Goal: Task Accomplishment & Management: Complete application form

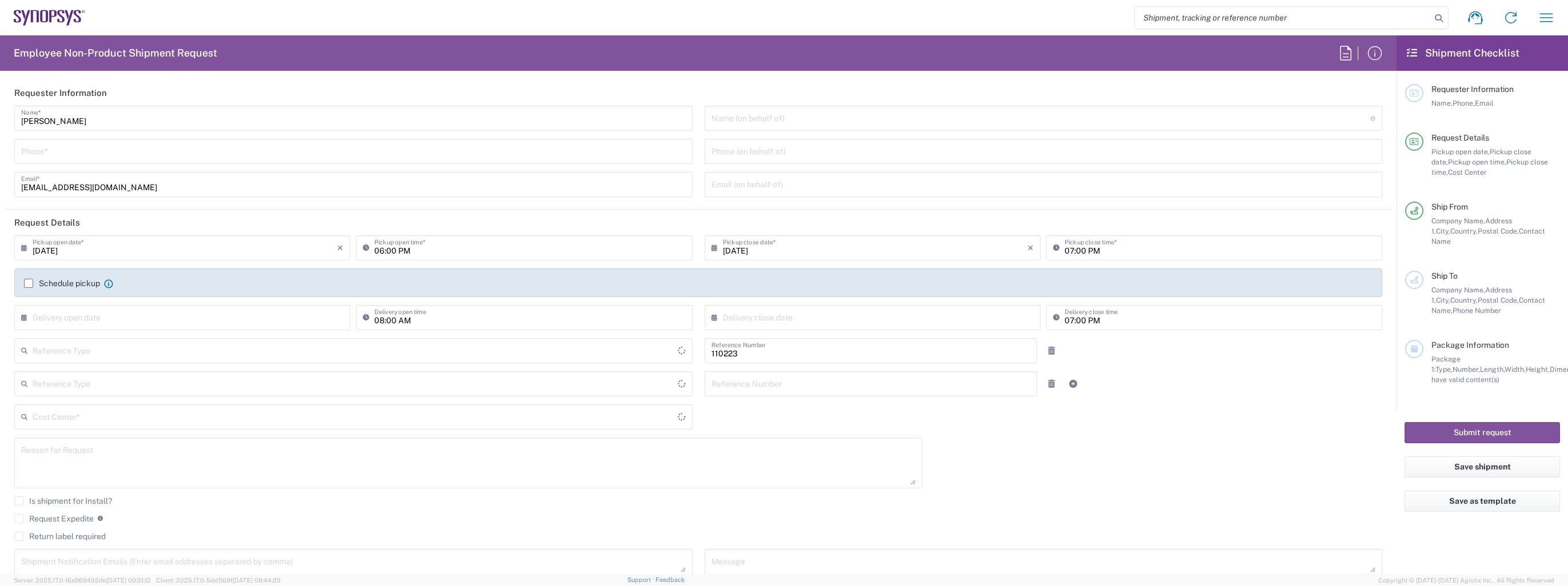
type input "Department"
type input "Delivered at Place"
type input "IN03, Finance 110223"
type input "[GEOGRAPHIC_DATA]"
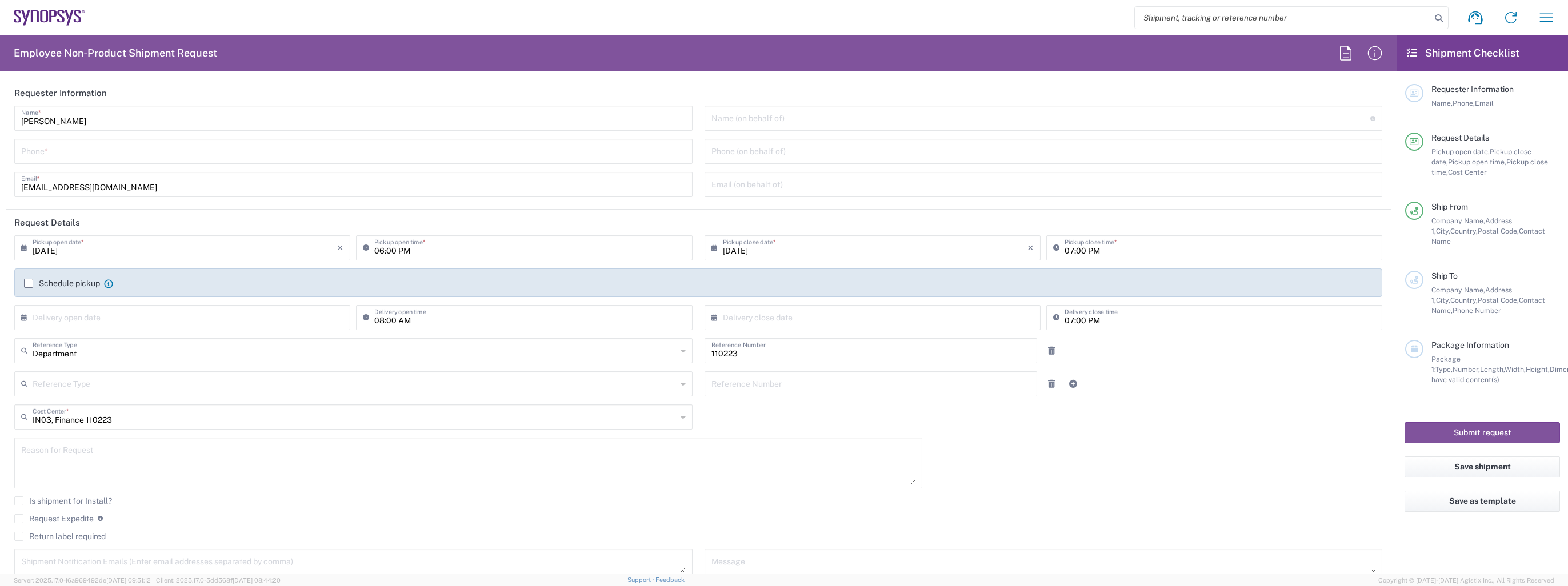
type input "[GEOGRAPHIC_DATA]"
type input "Bangalore RMZ IN02"
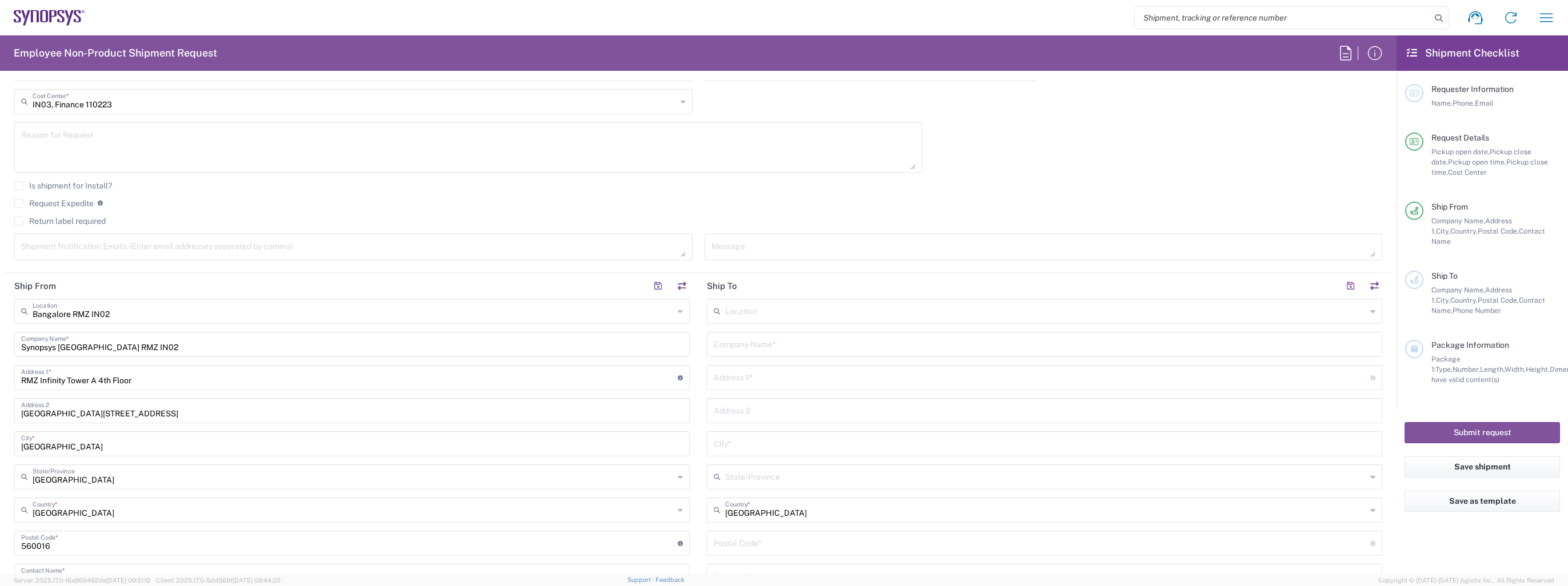
scroll to position [399, 0]
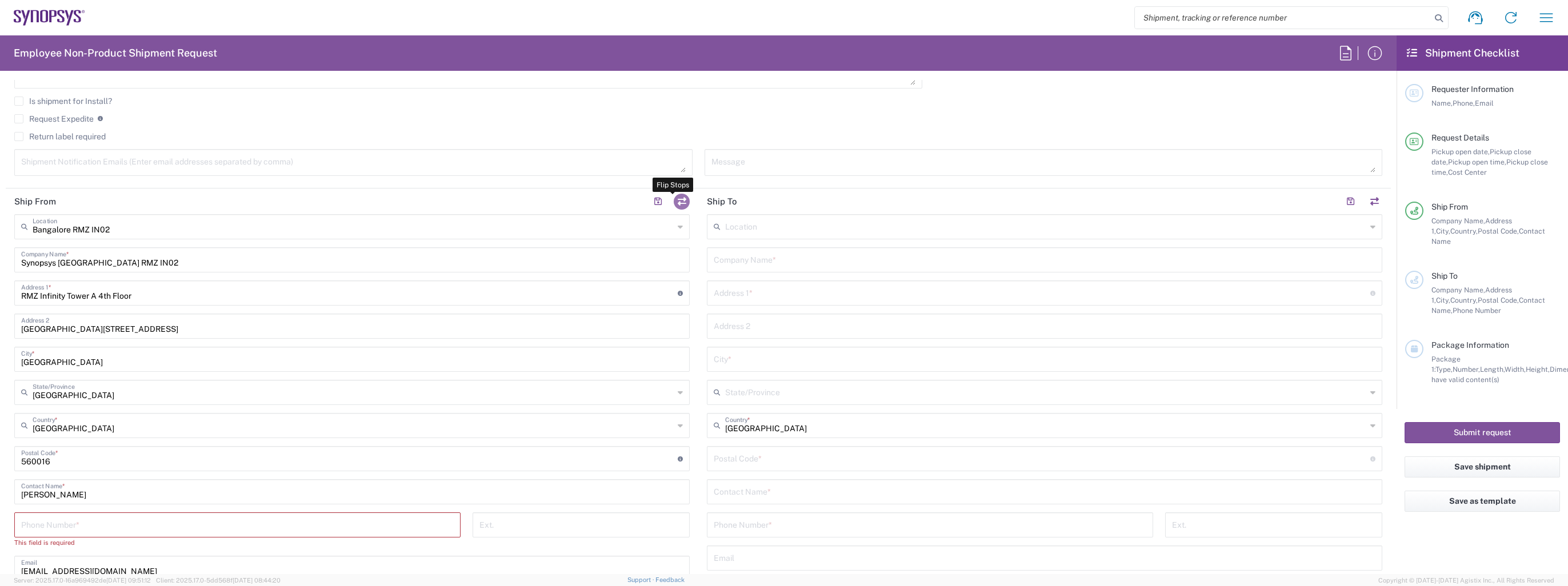
click at [675, 200] on button "button" at bounding box center [682, 202] width 16 height 16
type input "Bangalore RMZ IN02"
type input "Synopsys [GEOGRAPHIC_DATA] RMZ IN02"
type input "RMZ Infinity Tower A 4th Floor"
type input "[GEOGRAPHIC_DATA][STREET_ADDRESS]"
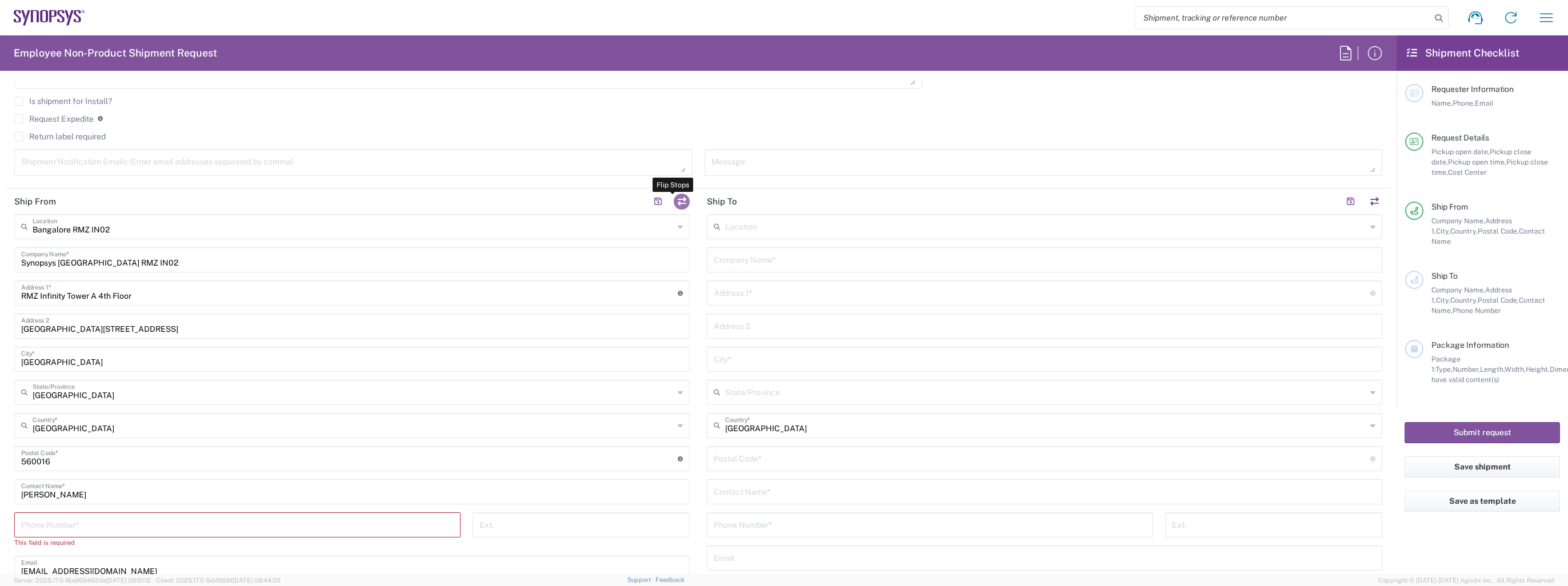
type input "[GEOGRAPHIC_DATA]"
type input "560016"
type input "[PERSON_NAME]"
type input "[EMAIL_ADDRESS][DOMAIN_NAME]"
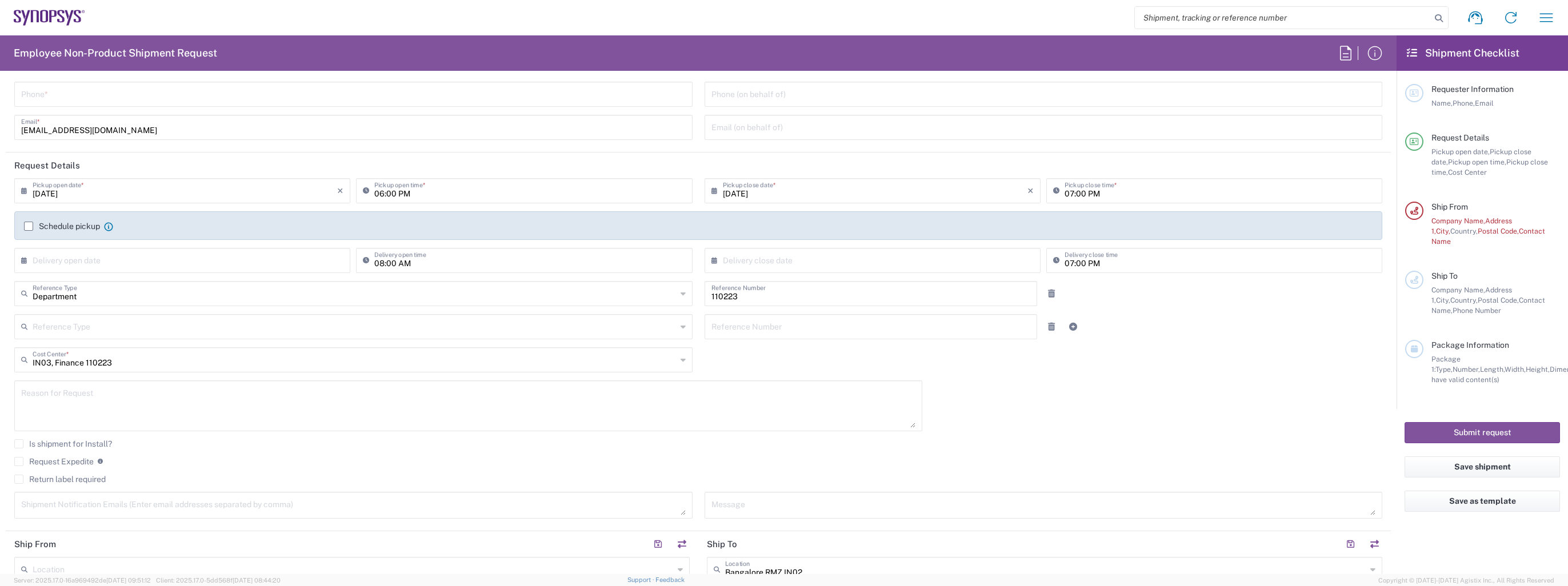
scroll to position [0, 0]
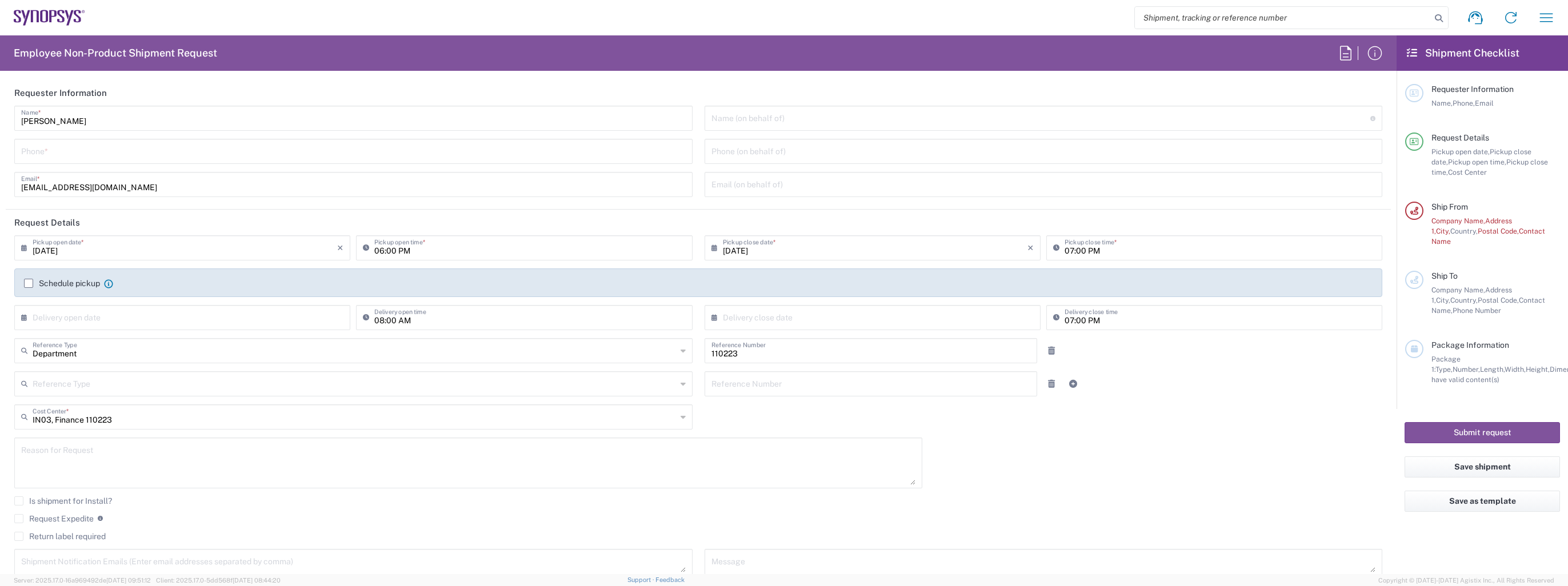
click at [734, 123] on input "text" at bounding box center [1041, 117] width 660 height 20
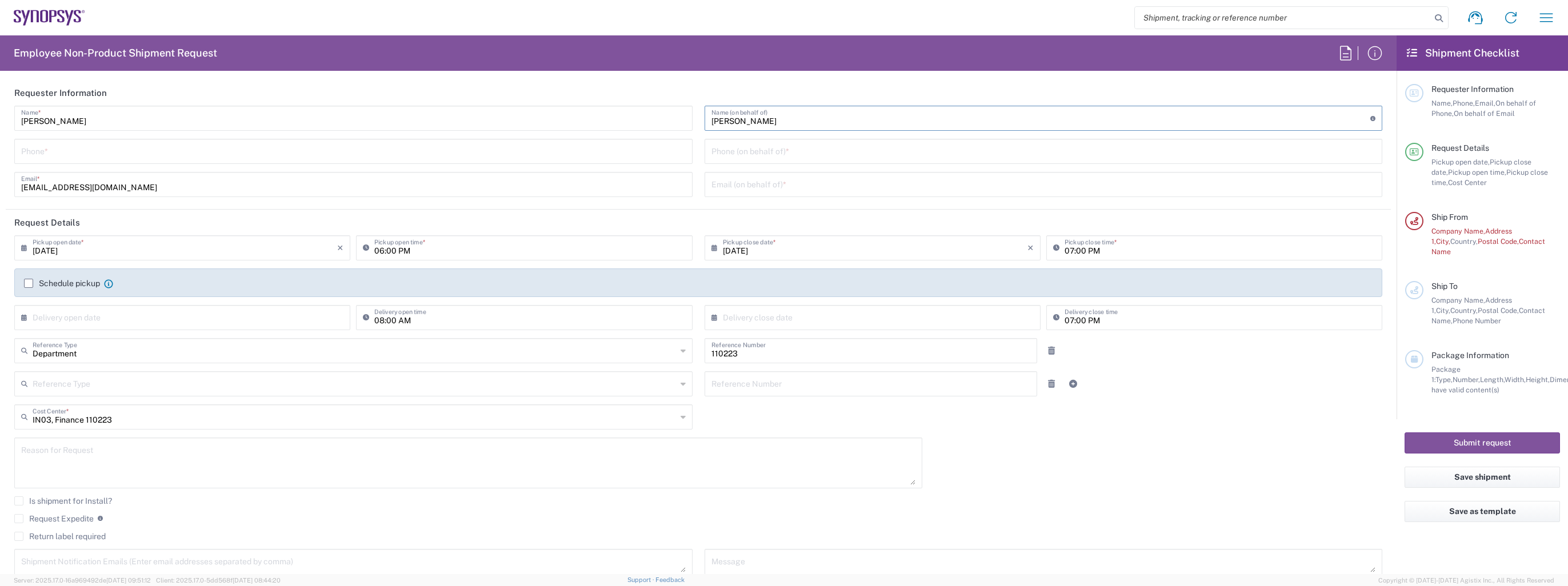
type input "[PERSON_NAME]"
click at [774, 187] on input "text" at bounding box center [1044, 183] width 665 height 20
type input "[EMAIL_ADDRESS][DOMAIN_NAME]"
click at [427, 252] on input "06:00 PM" at bounding box center [529, 247] width 311 height 20
click at [439, 250] on input ":00 PM" at bounding box center [529, 247] width 311 height 20
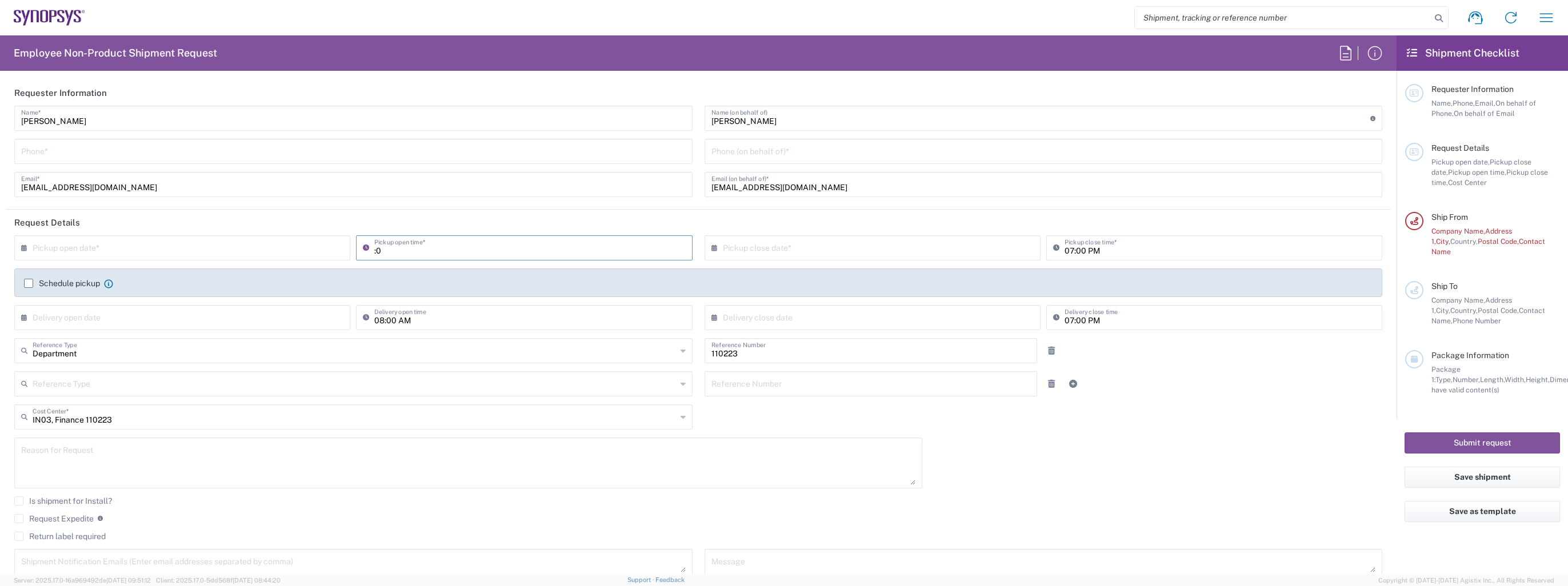
type input ":"
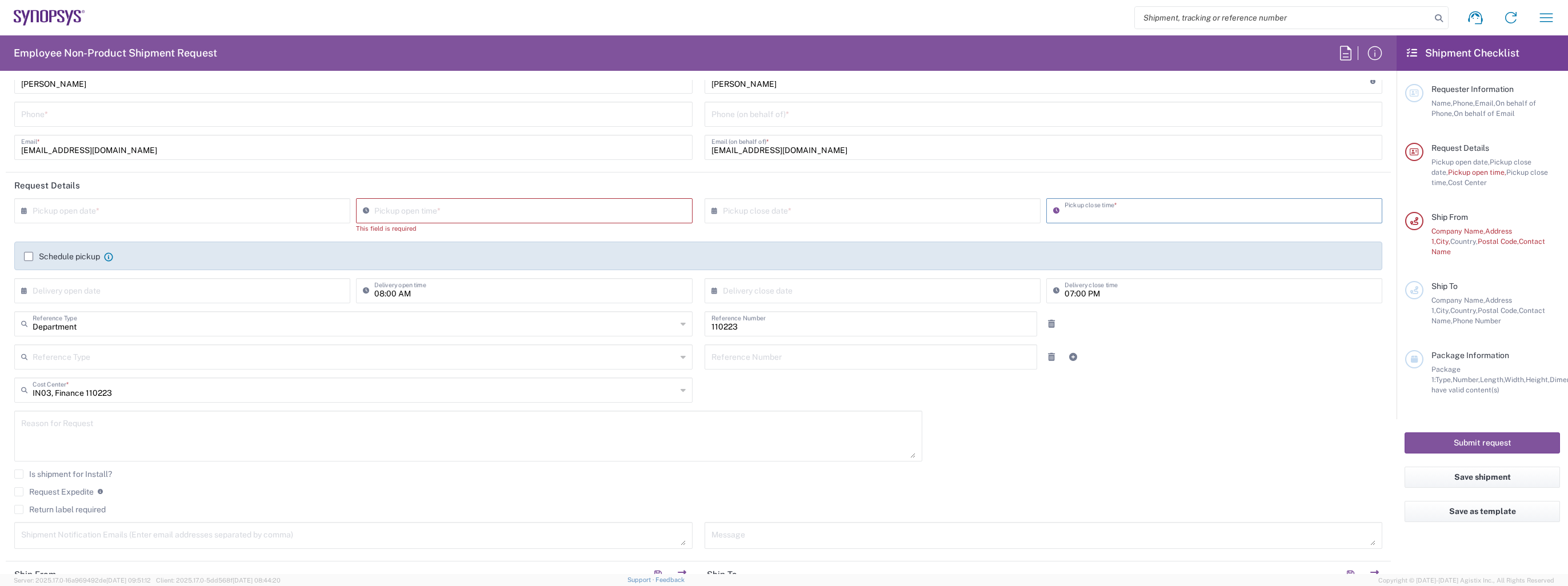
scroll to position [57, 0]
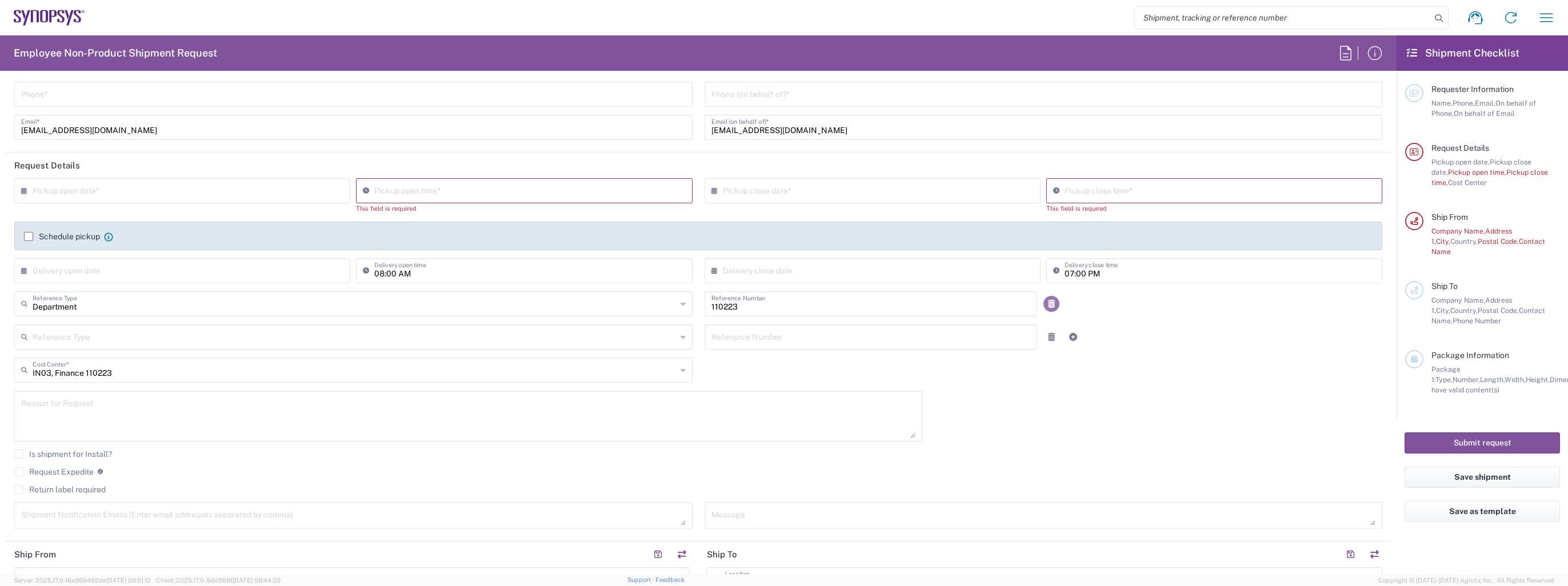
click at [1048, 300] on icon at bounding box center [1051, 304] width 7 height 8
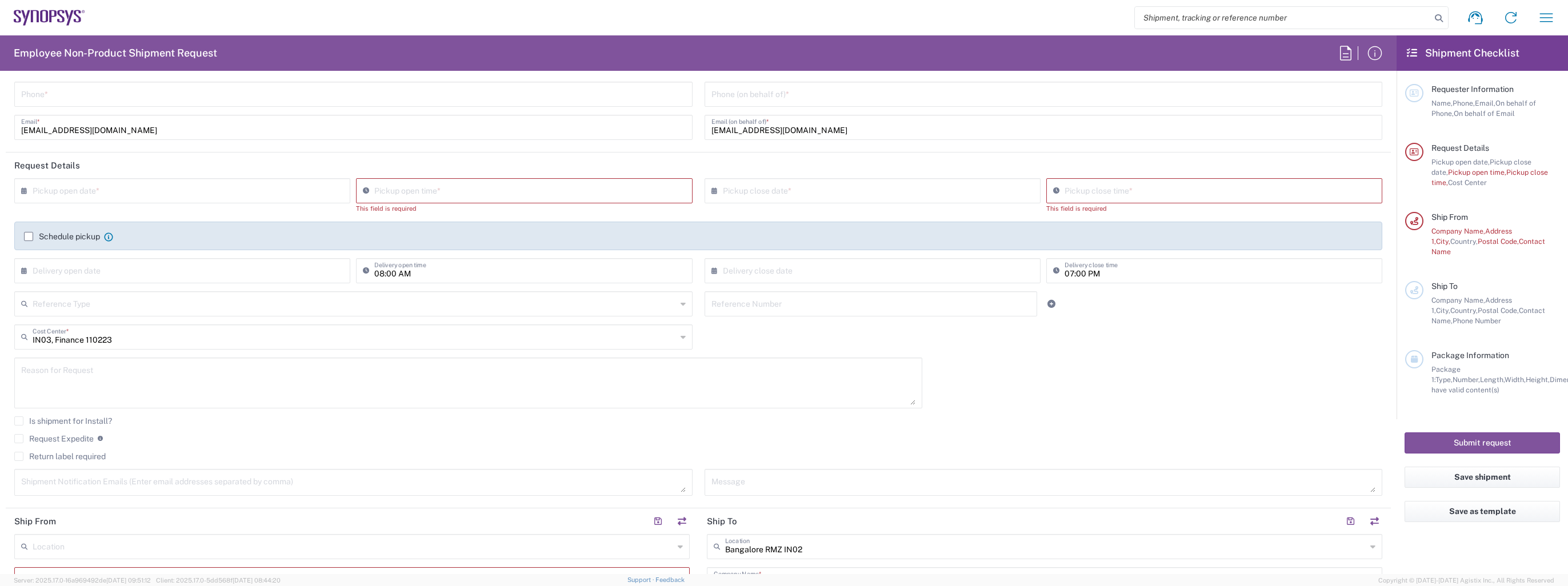
click at [680, 341] on icon at bounding box center [683, 337] width 5 height 18
type input "P"
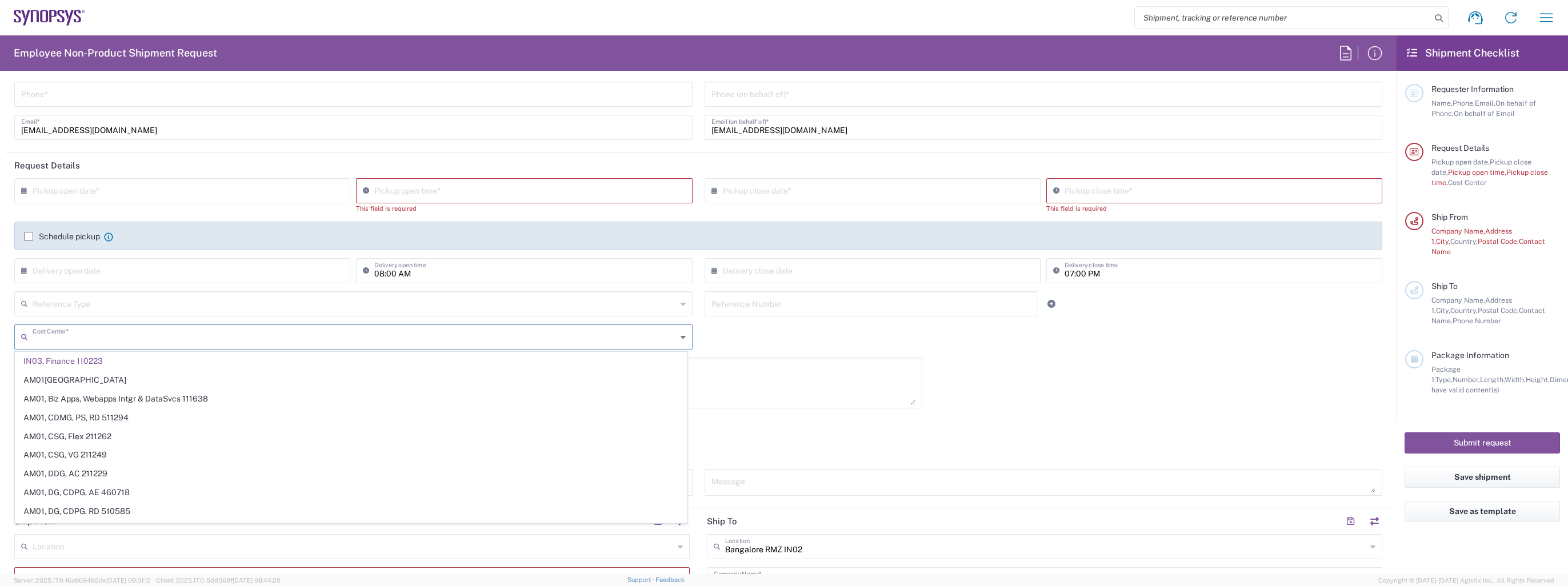
click at [1005, 388] on div "× Pickup open date * Cancel Apply Pickup open time * This field is required × P…" at bounding box center [698, 341] width 1380 height 326
type input "IN03, Finance 110223"
